Goal: Task Accomplishment & Management: Complete application form

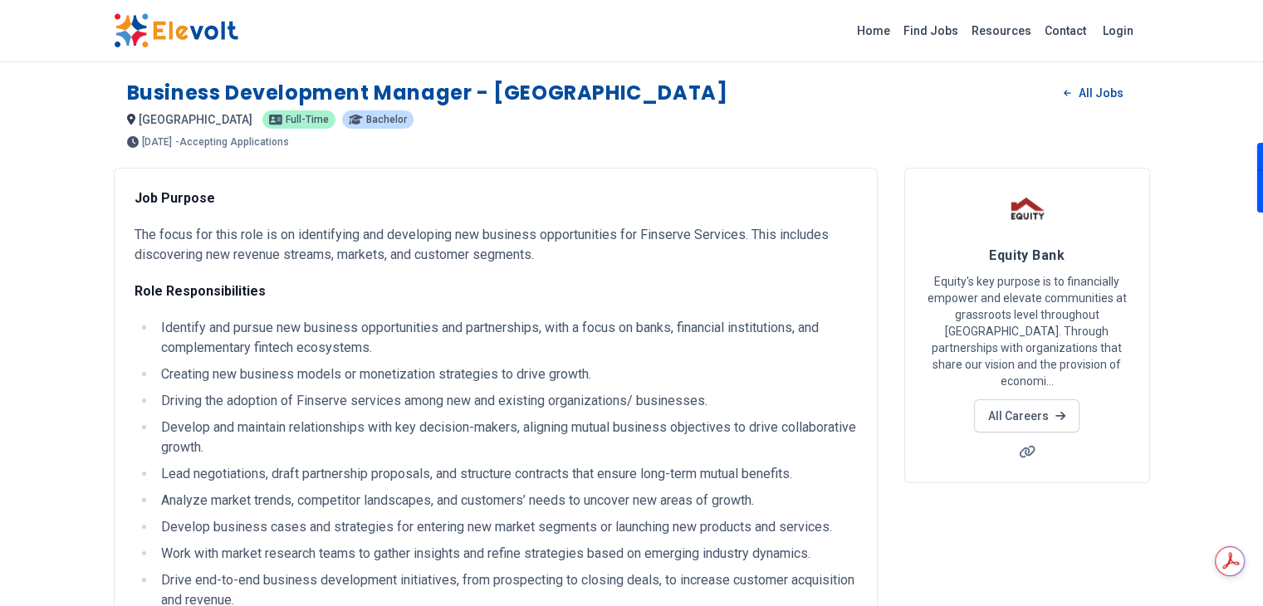
click at [412, 424] on li "Develop and maintain relationships with key decision-makers, aligning mutual bu…" at bounding box center [506, 438] width 701 height 40
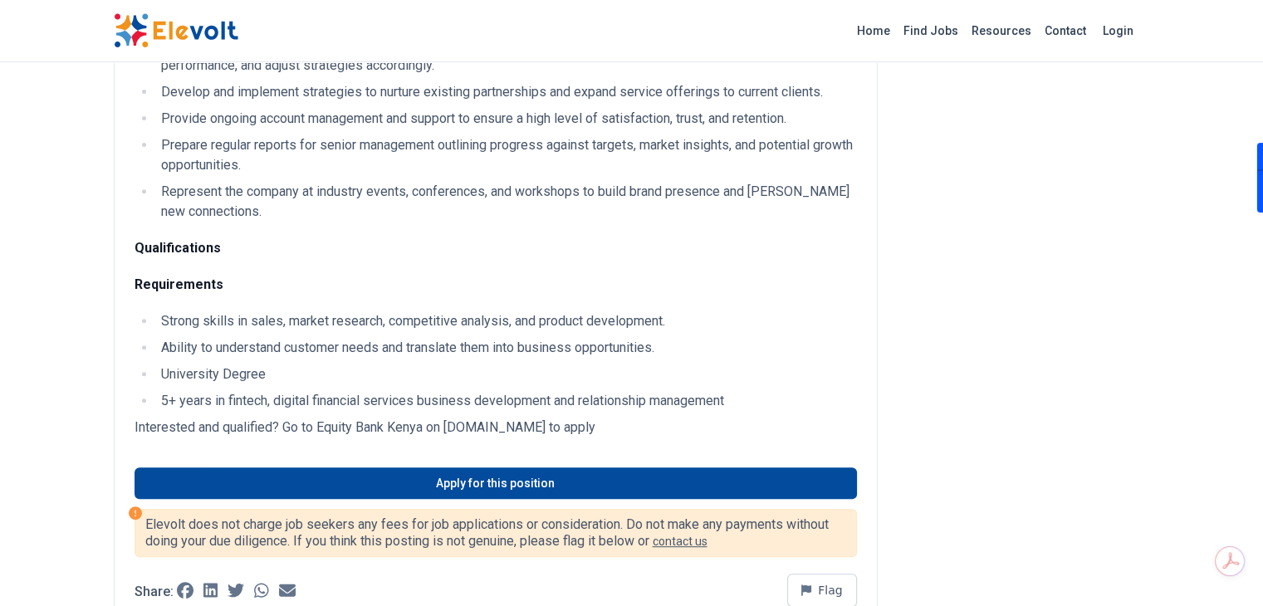
scroll to position [631, 0]
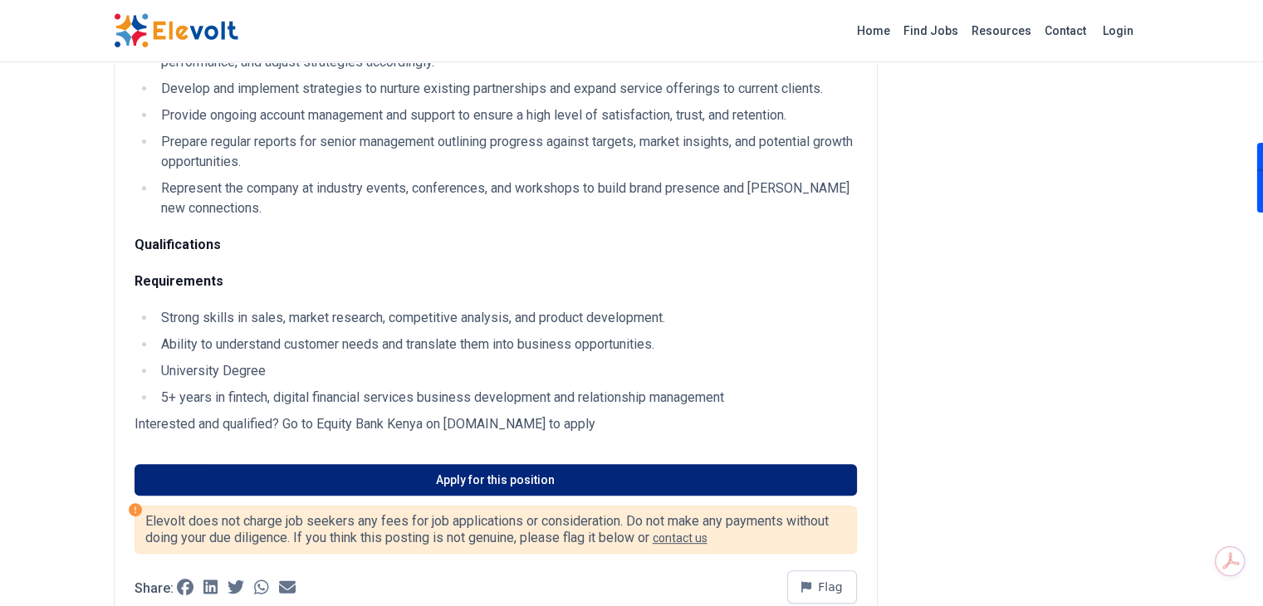
click at [541, 464] on link "Apply for this position" at bounding box center [496, 480] width 722 height 32
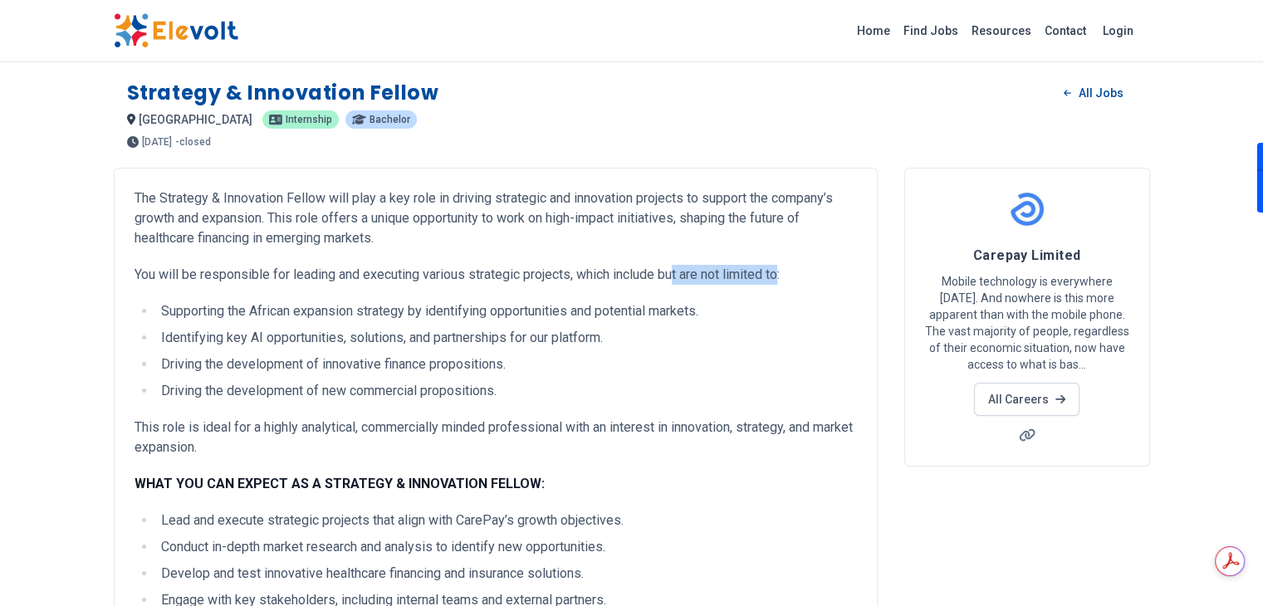
drag, startPoint x: 575, startPoint y: 233, endPoint x: 685, endPoint y: 255, distance: 111.9
click at [685, 255] on div "The Strategy & Innovation Fellow will play a key role in driving strategic and …" at bounding box center [496, 543] width 722 height 708
click at [685, 265] on p "You will be responsible for leading and executing various strategic projects, w…" at bounding box center [496, 275] width 722 height 20
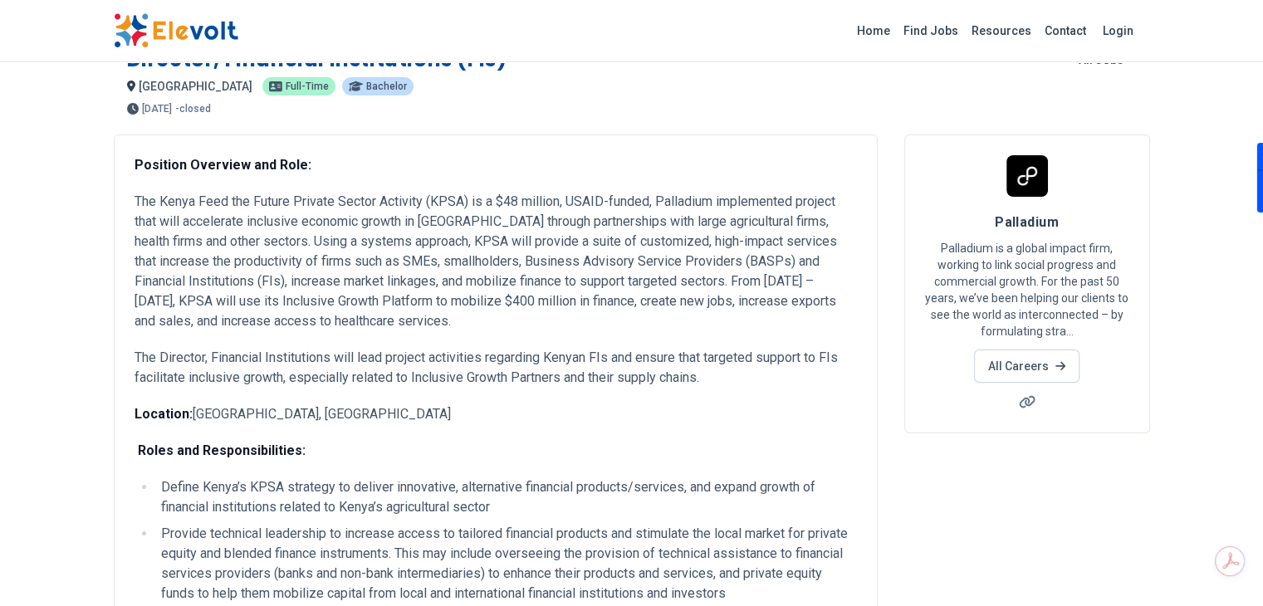
scroll to position [66, 0]
